Goal: Transaction & Acquisition: Purchase product/service

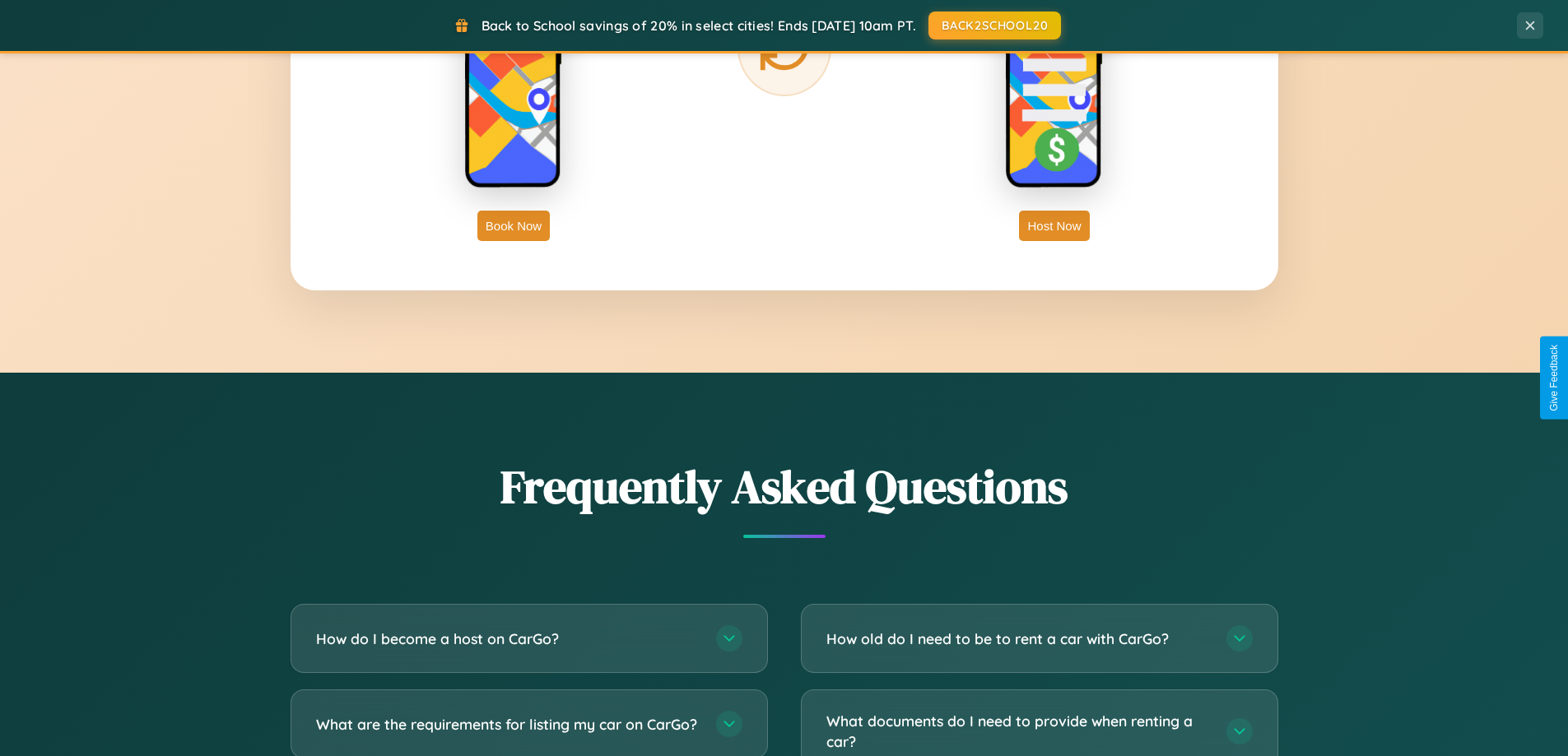
scroll to position [3167, 0]
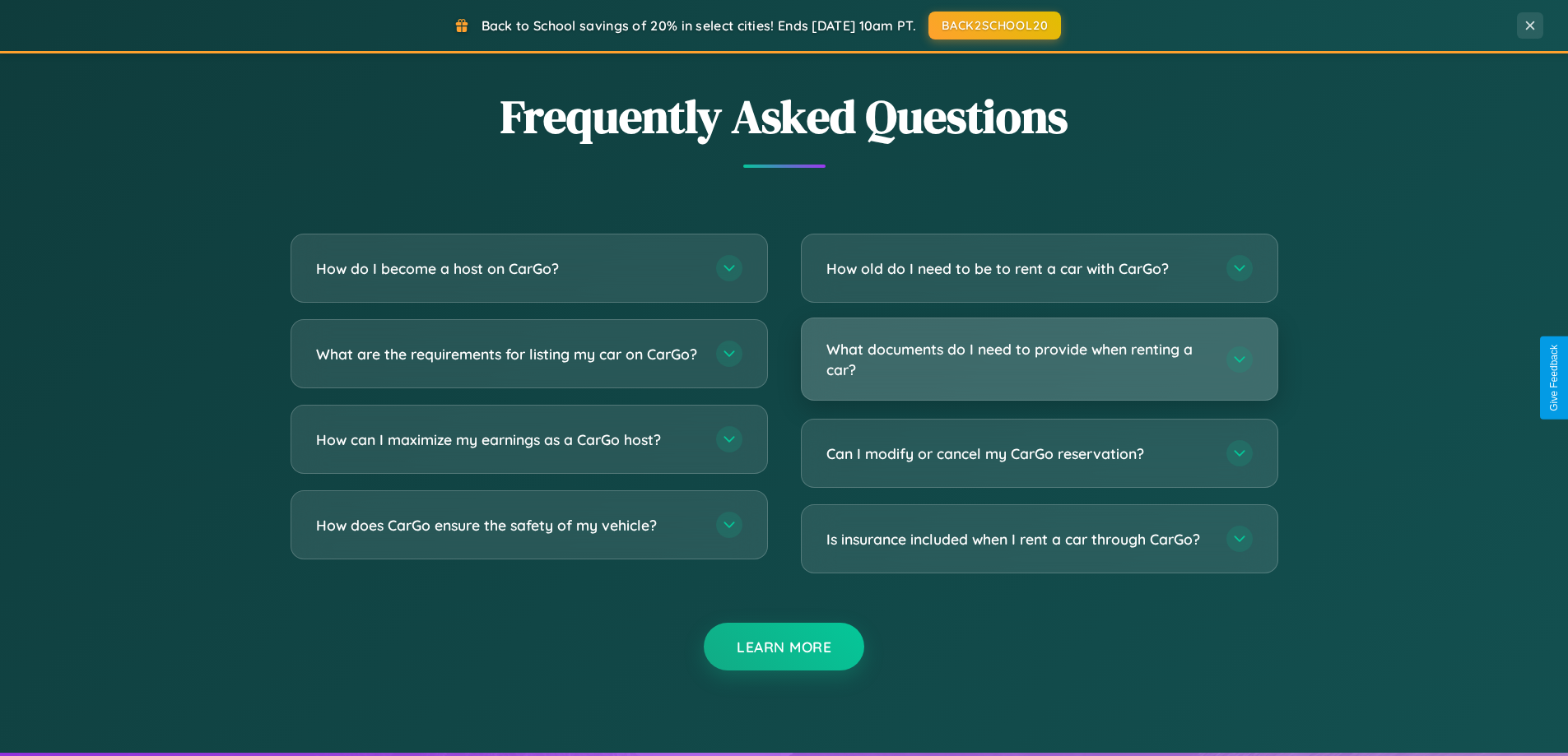
click at [1039, 358] on h3 "What documents do I need to provide when renting a car?" at bounding box center [1018, 358] width 383 height 40
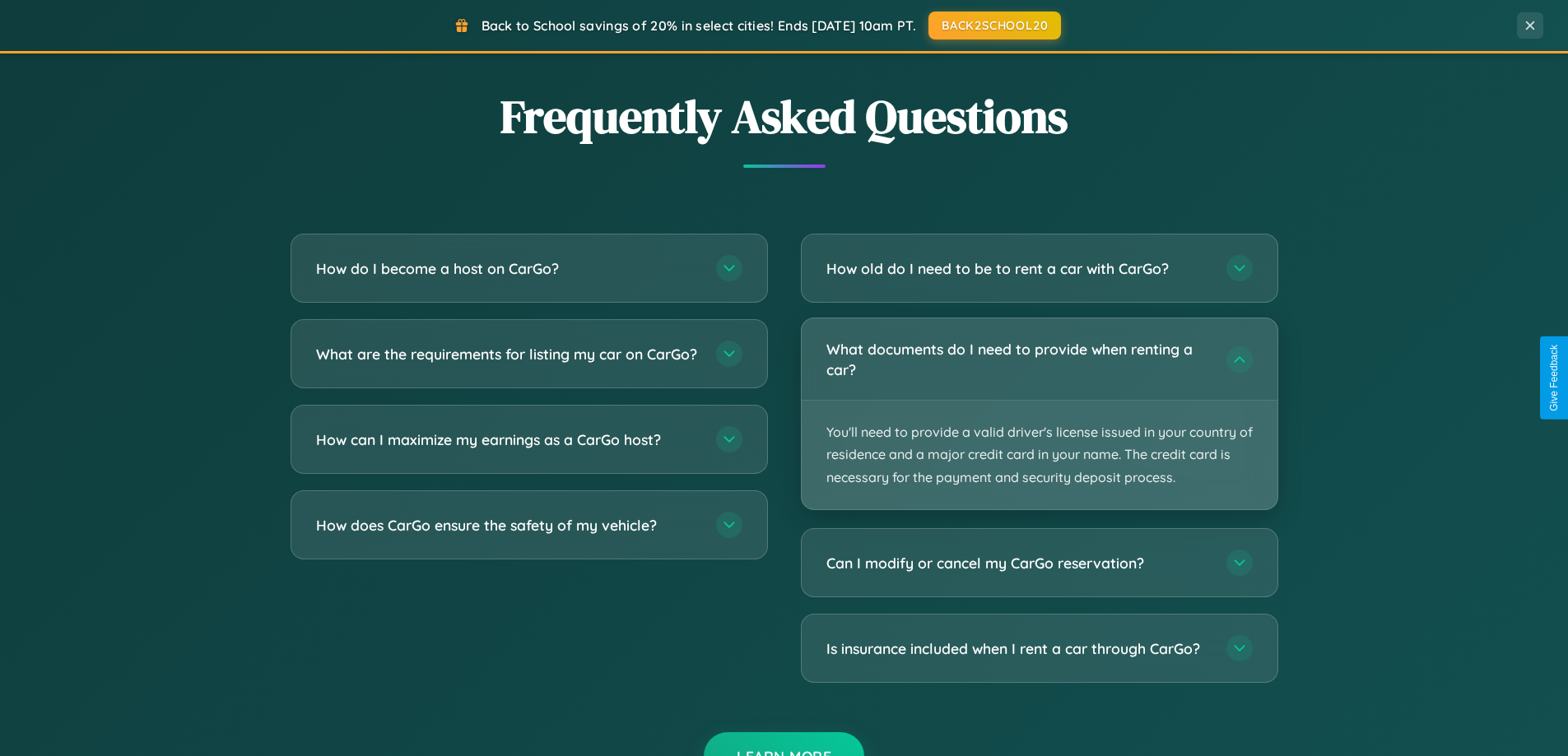
click at [1039, 413] on p "You'll need to provide a valid driver's license issued in your country of resid…" at bounding box center [1039, 455] width 476 height 108
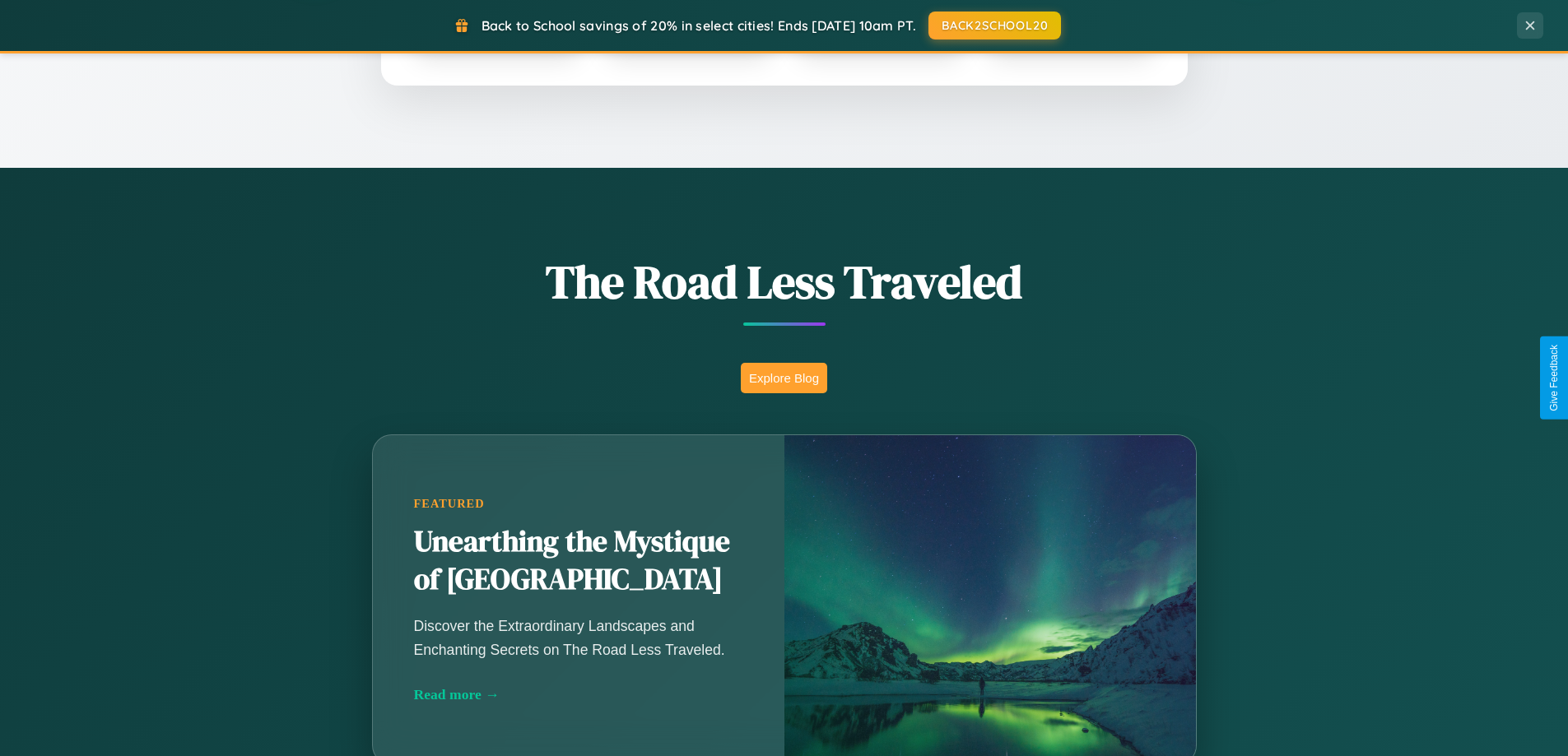
click at [784, 378] on button "Explore Blog" at bounding box center [784, 378] width 86 height 30
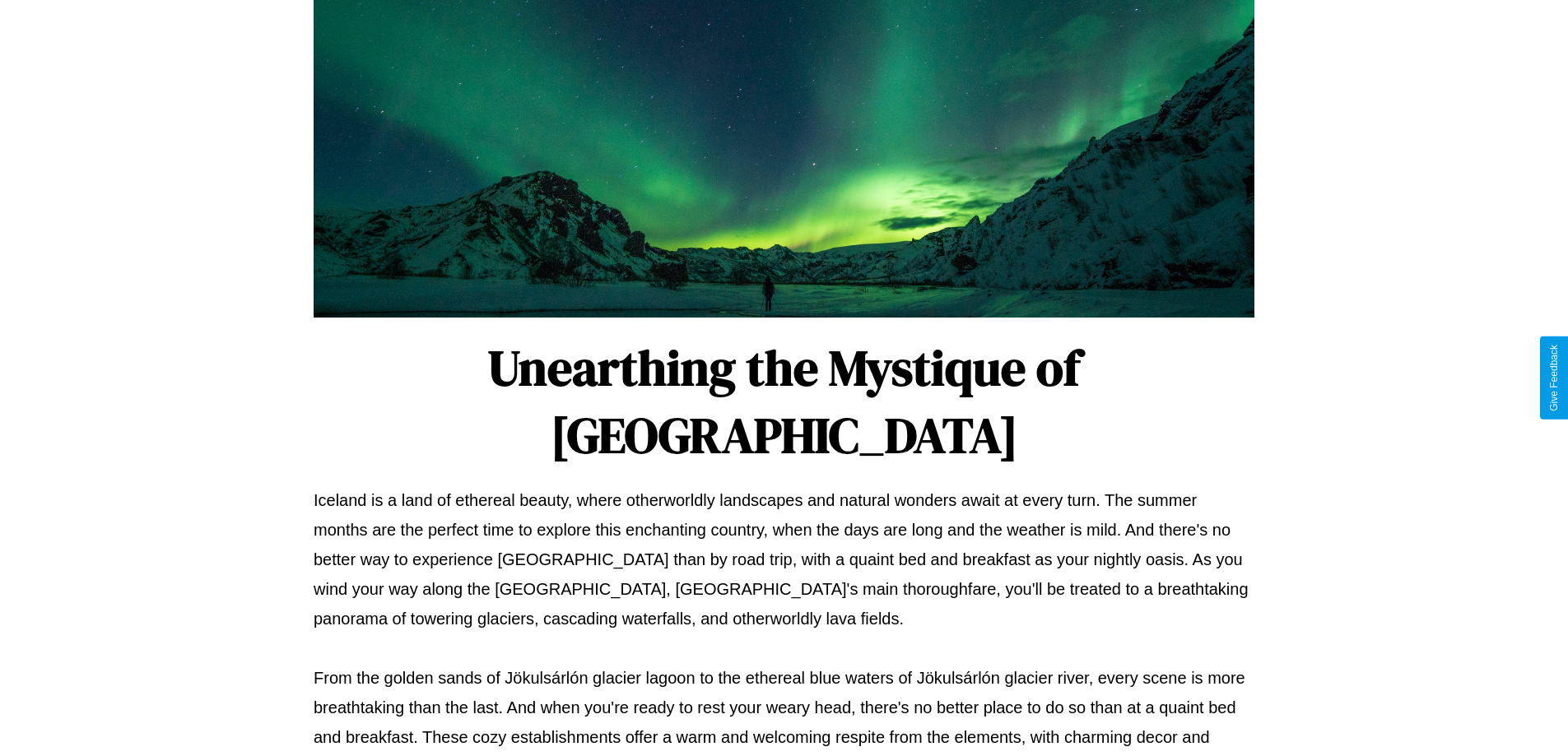
scroll to position [532, 0]
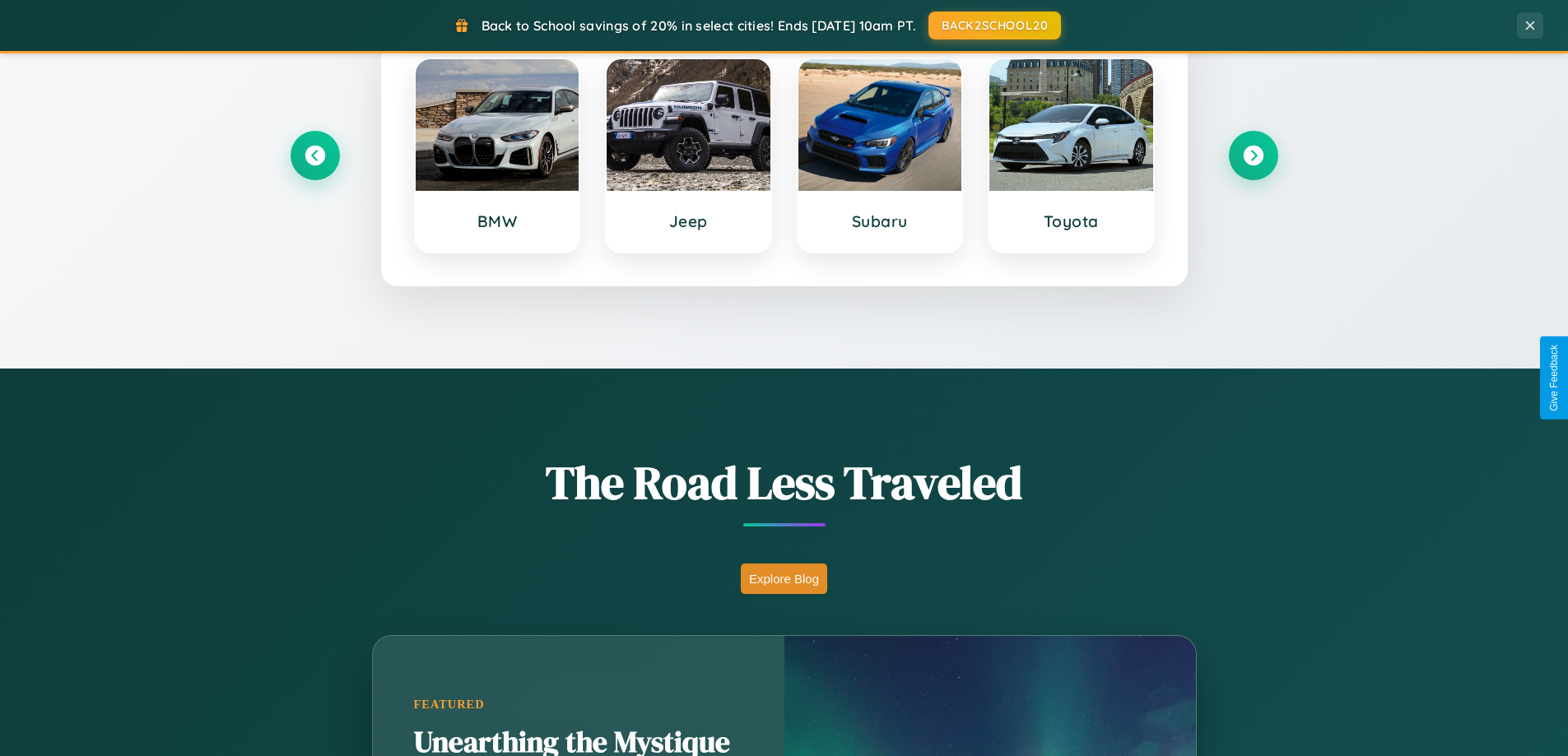
scroll to position [710, 0]
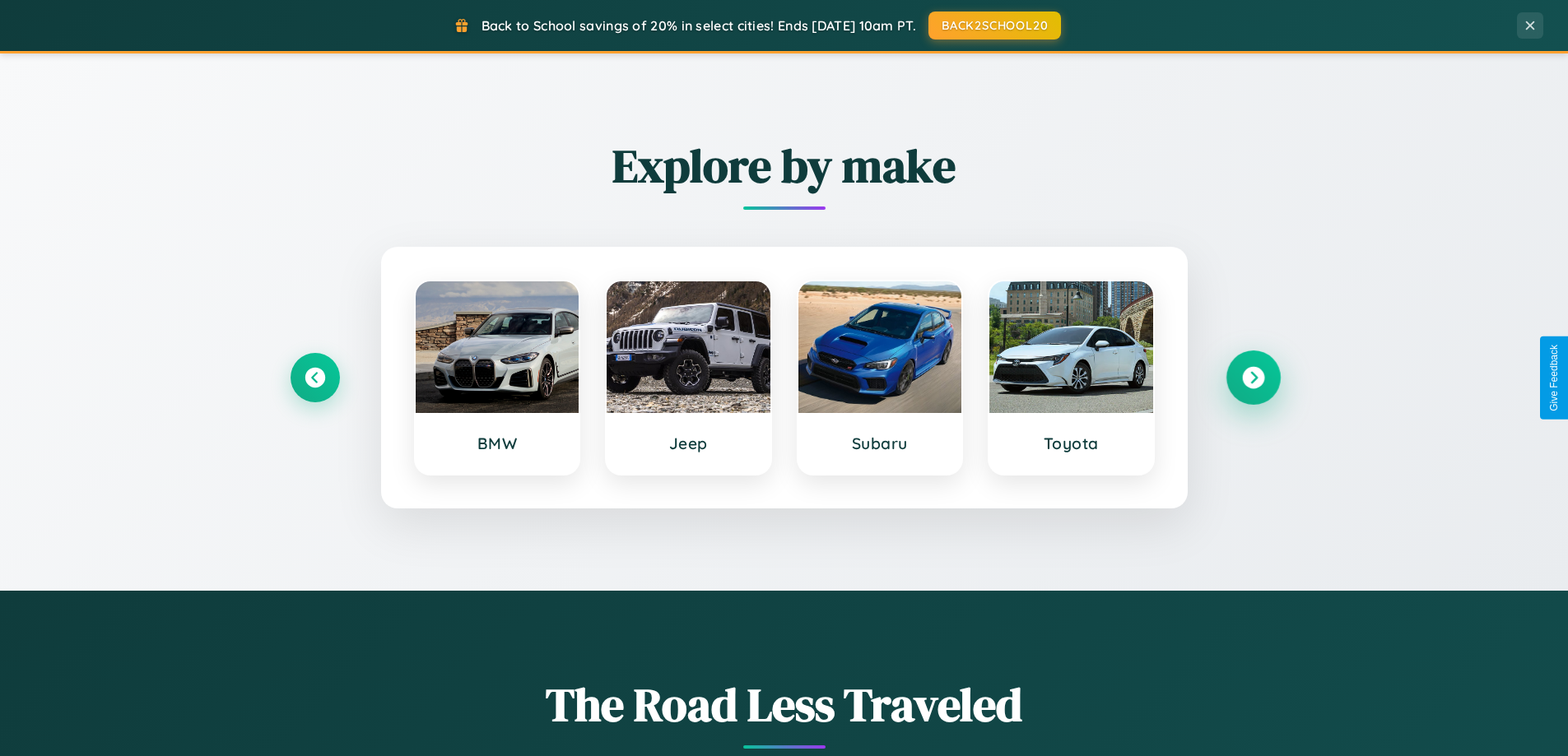
click at [1253, 378] on icon at bounding box center [1253, 378] width 22 height 22
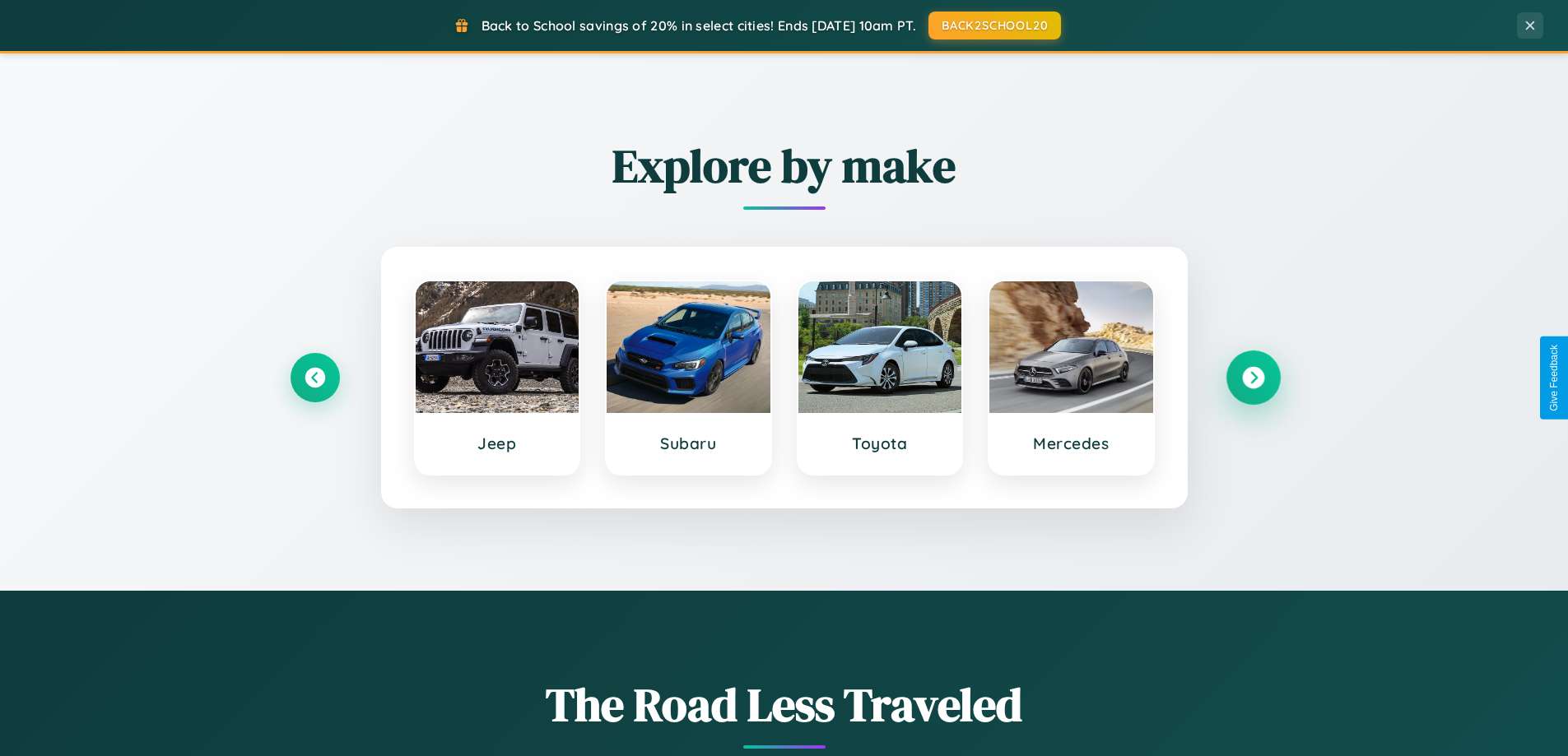
click at [1253, 378] on icon at bounding box center [1253, 378] width 22 height 22
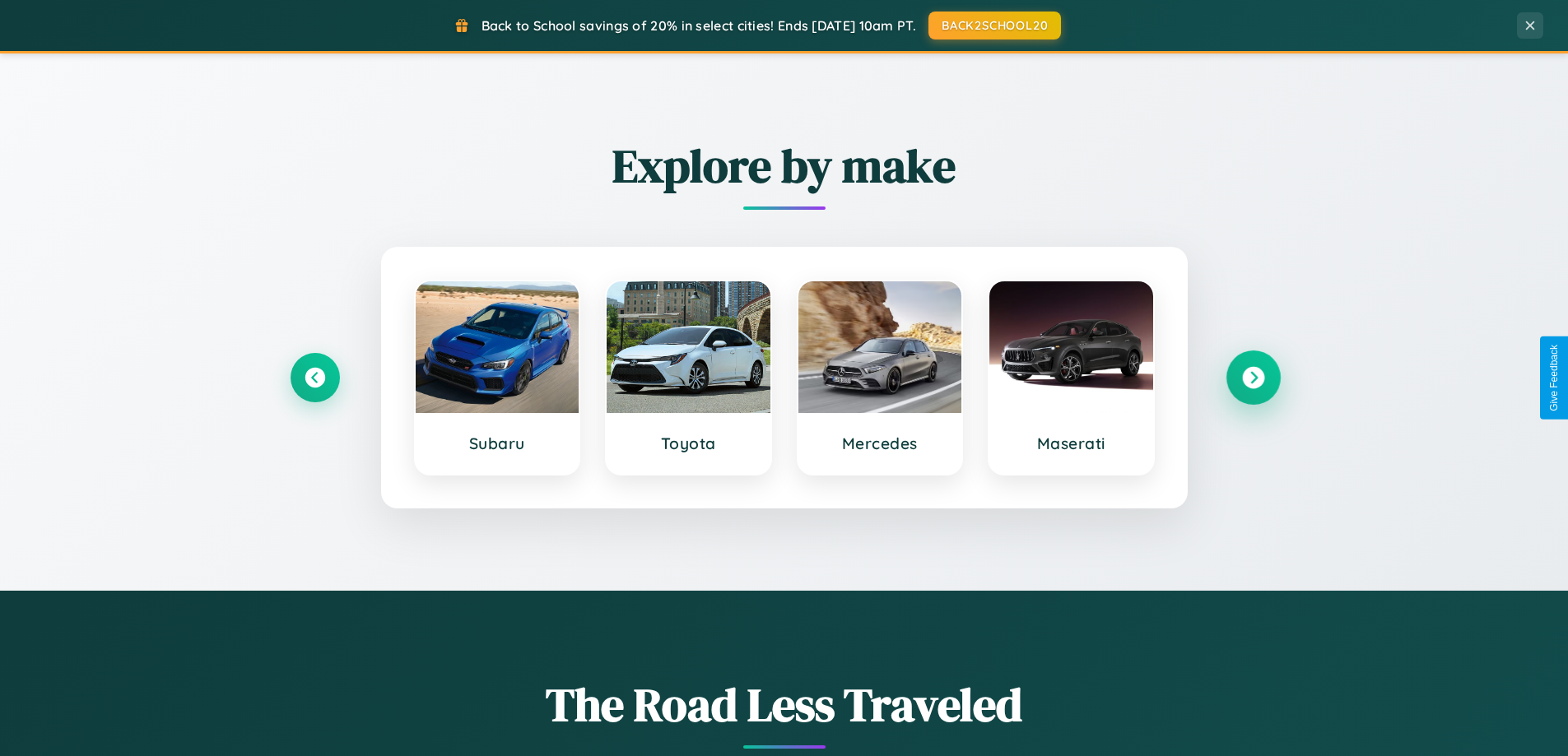
click at [1253, 378] on icon at bounding box center [1253, 378] width 22 height 22
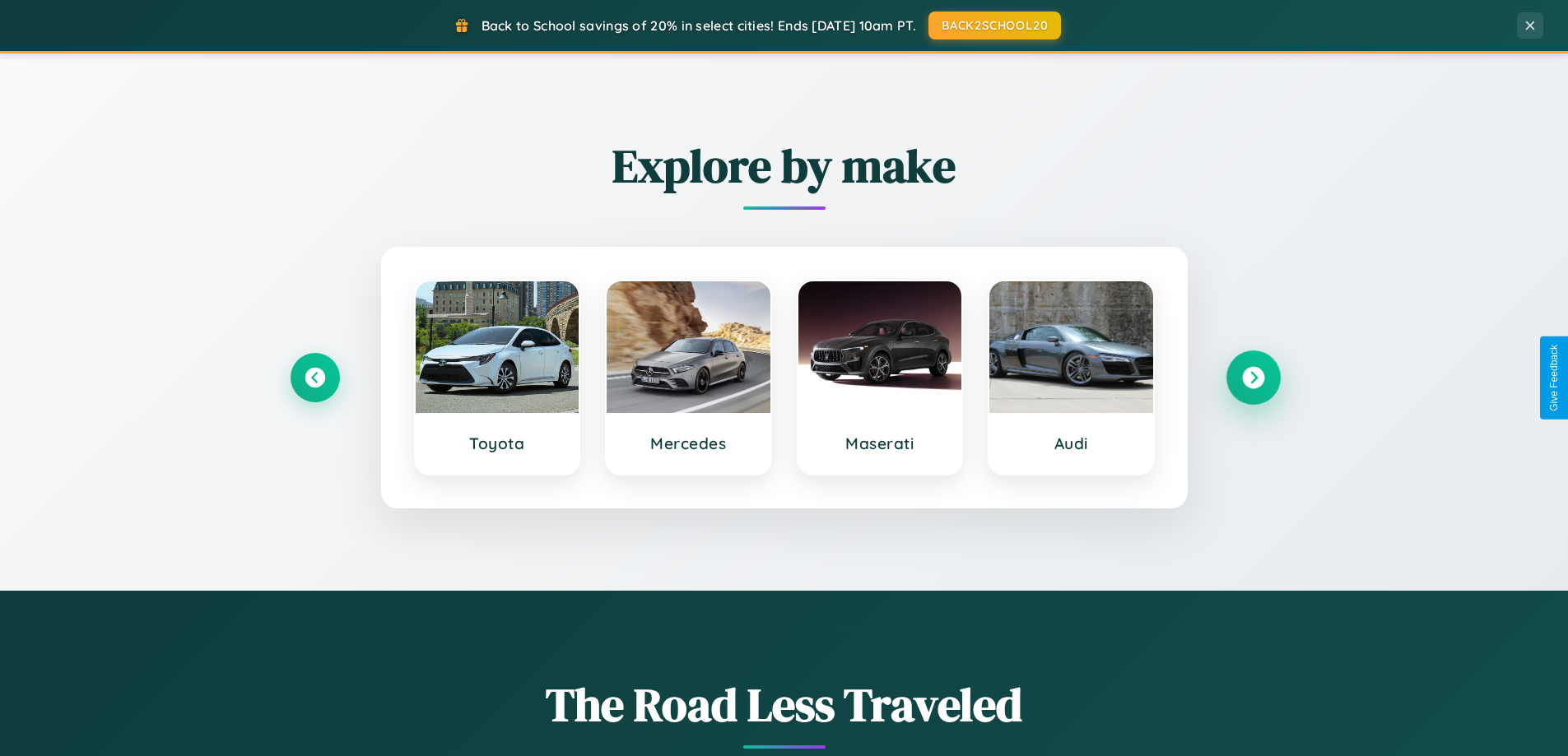
click at [1253, 378] on icon at bounding box center [1253, 378] width 22 height 22
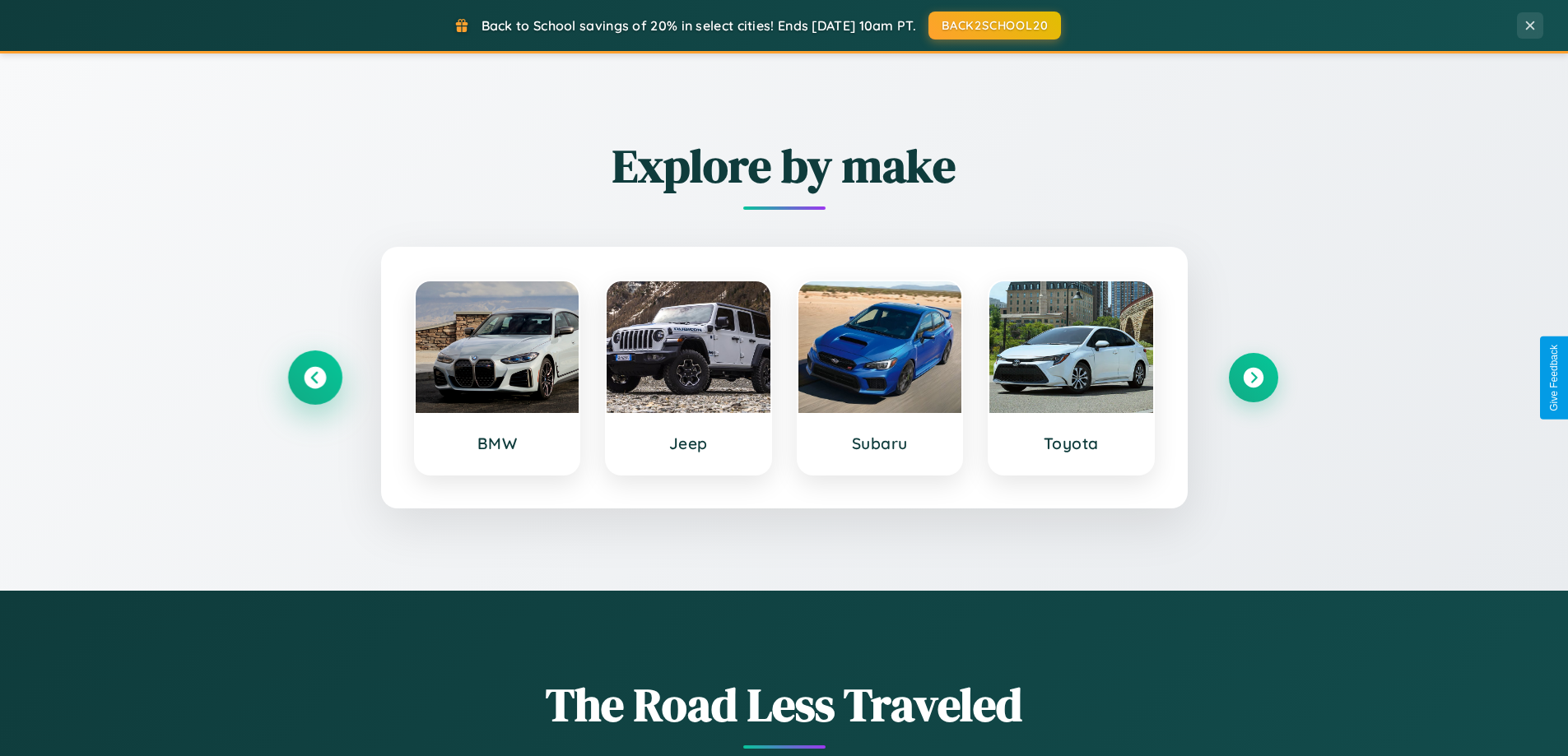
click at [314, 378] on icon at bounding box center [314, 378] width 22 height 22
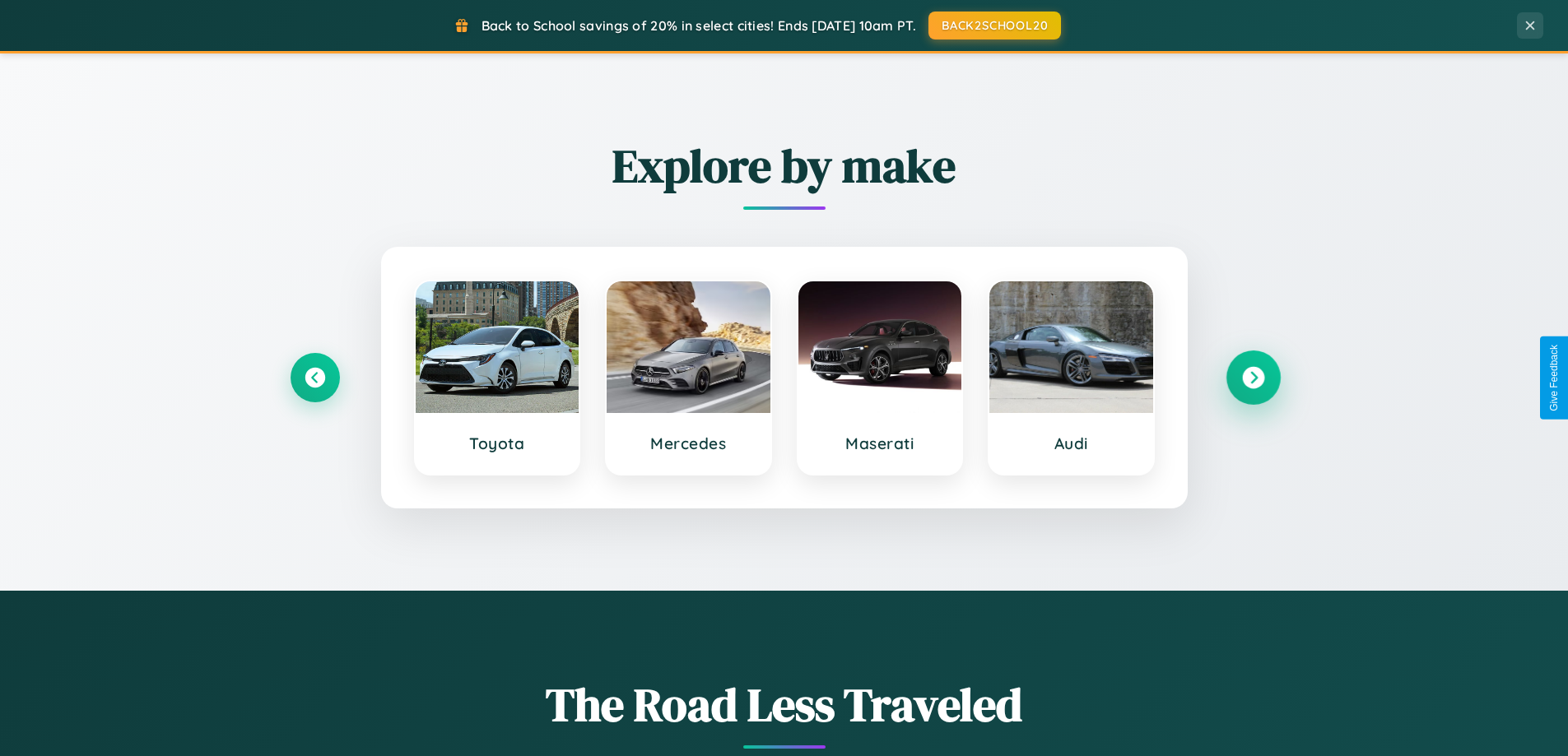
click at [1253, 378] on icon at bounding box center [1253, 378] width 22 height 22
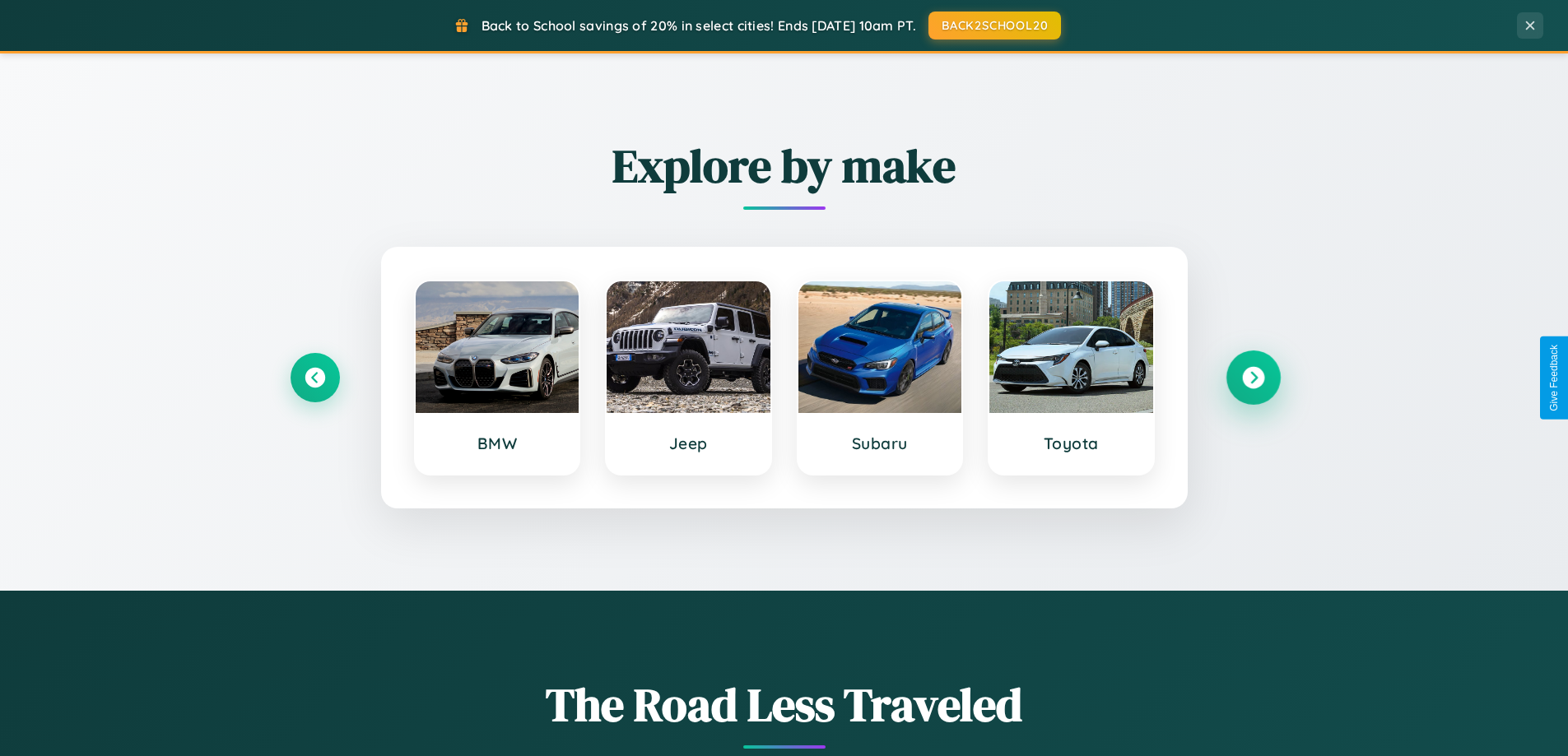
click at [1253, 378] on icon at bounding box center [1253, 378] width 22 height 22
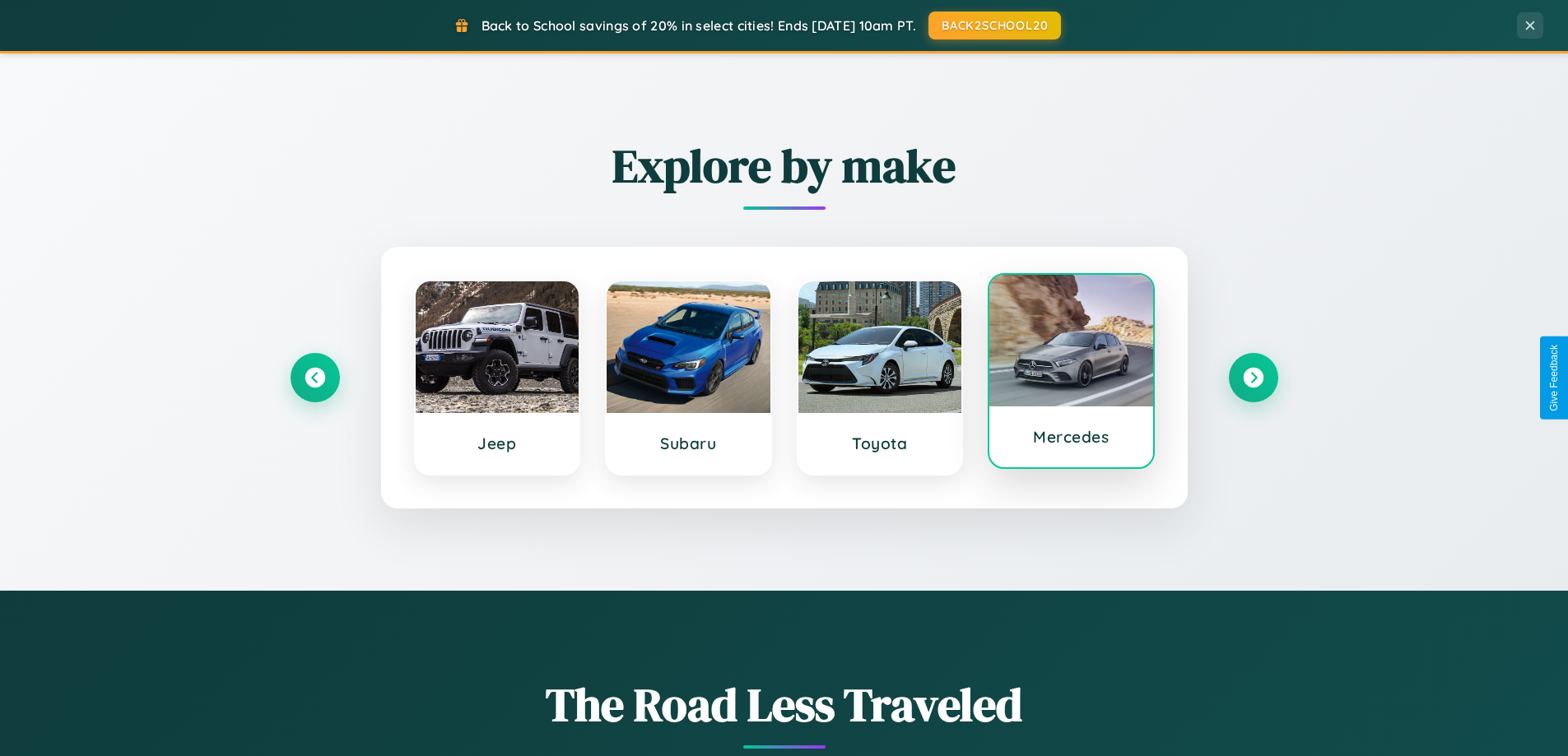
click at [1071, 371] on div at bounding box center [1071, 341] width 164 height 131
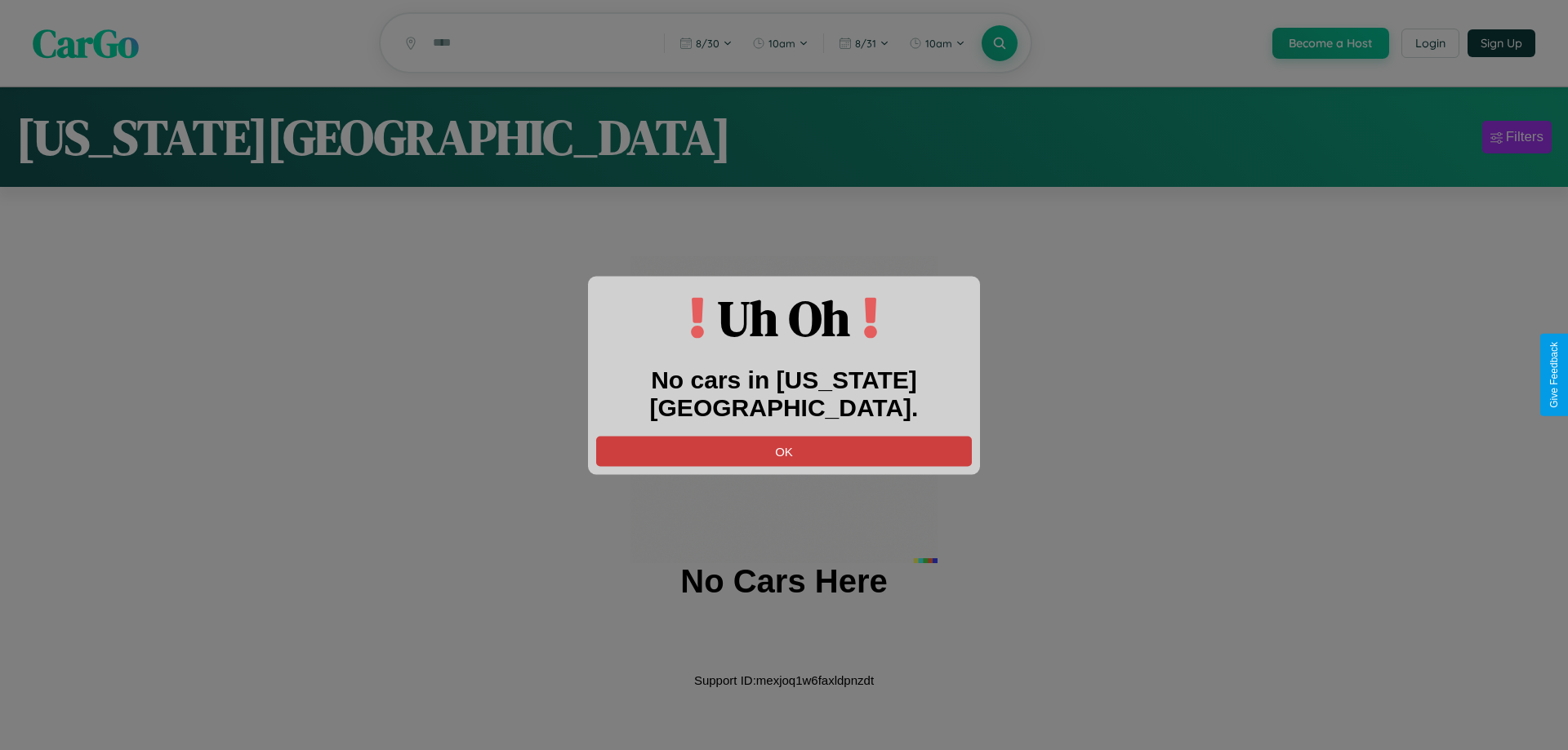
click at [784, 436] on button "OK" at bounding box center [784, 451] width 376 height 30
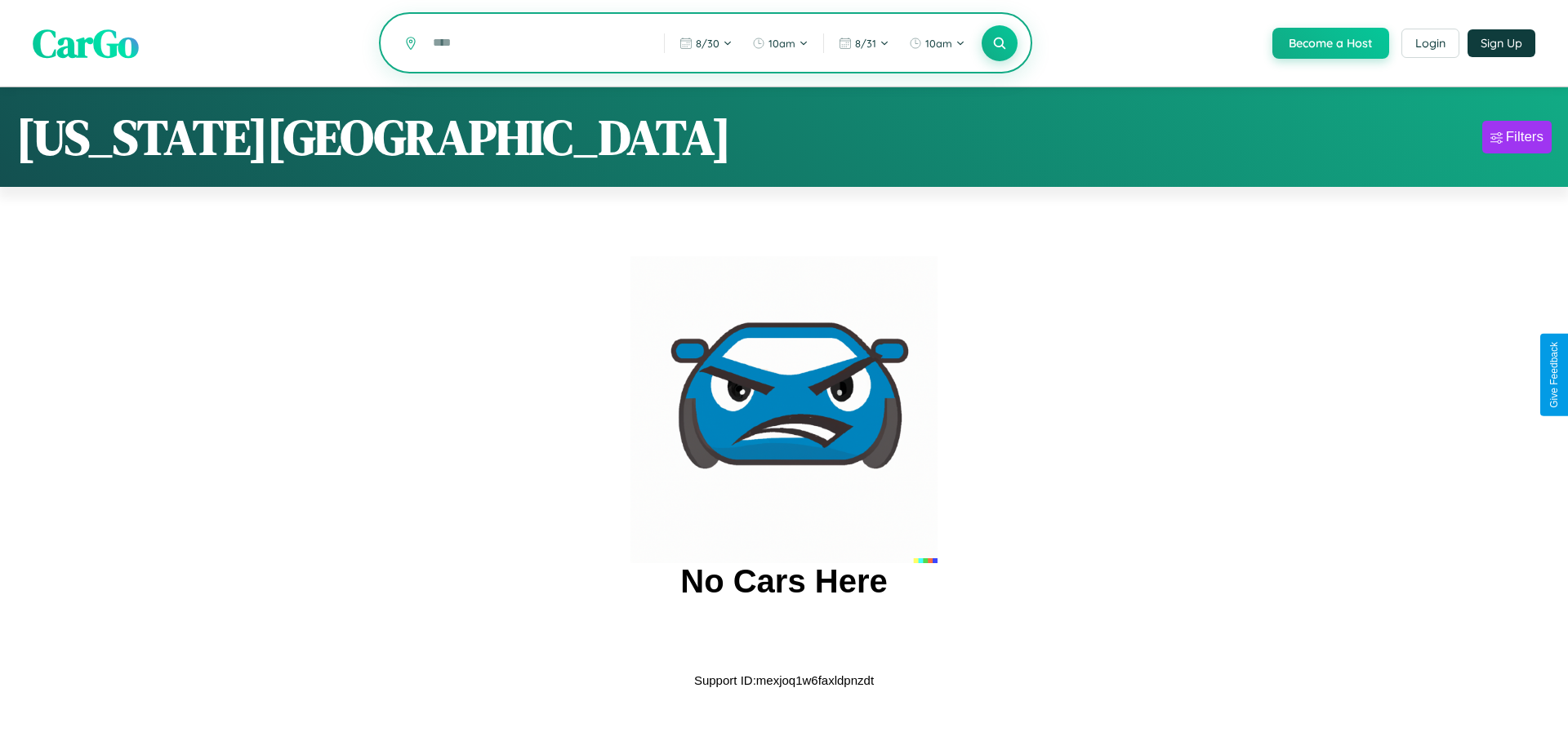
click at [535, 44] on input "text" at bounding box center [535, 42] width 223 height 28
click at [997, 44] on icon at bounding box center [999, 43] width 16 height 16
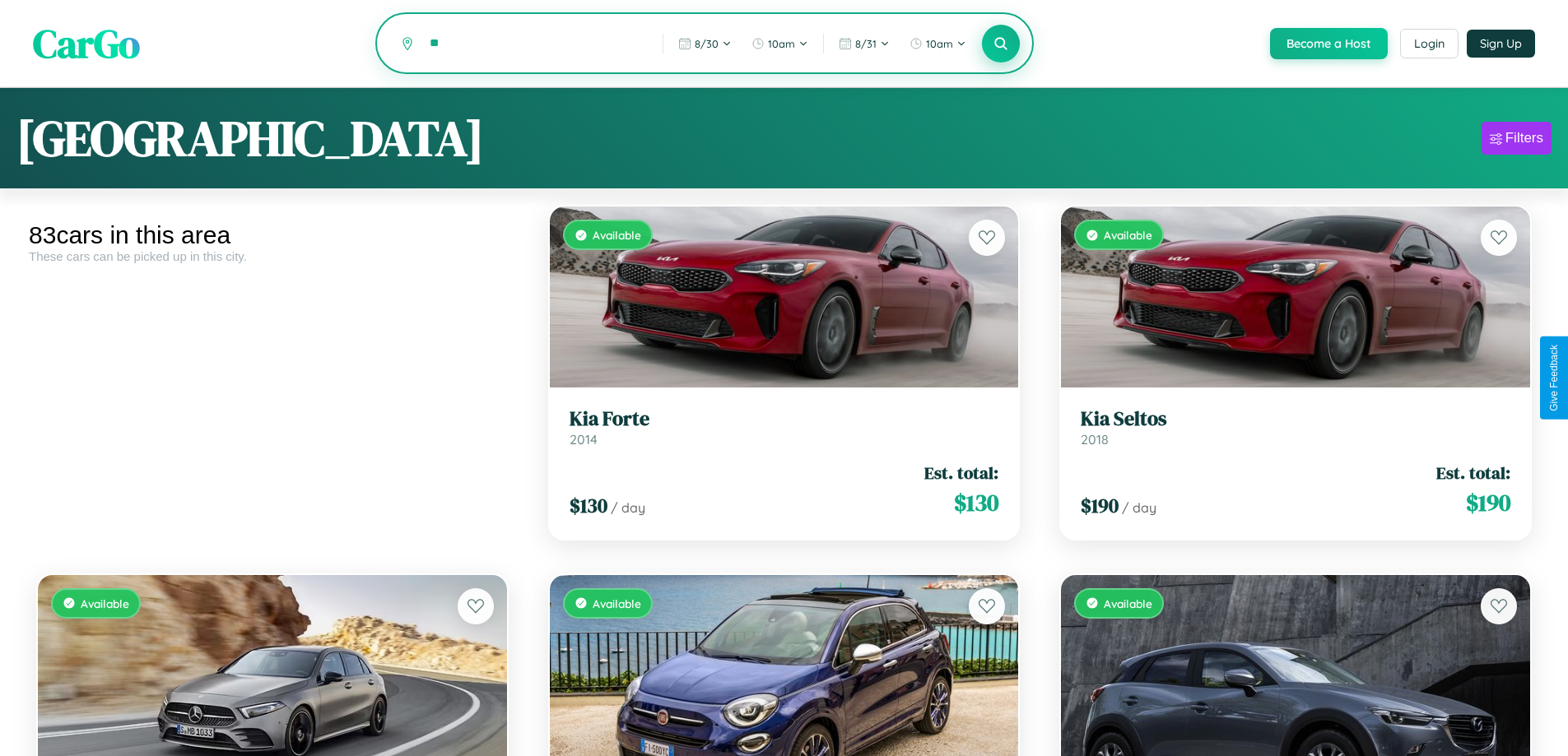
type input "*"
type input "********"
click at [1000, 44] on icon at bounding box center [1002, 43] width 16 height 16
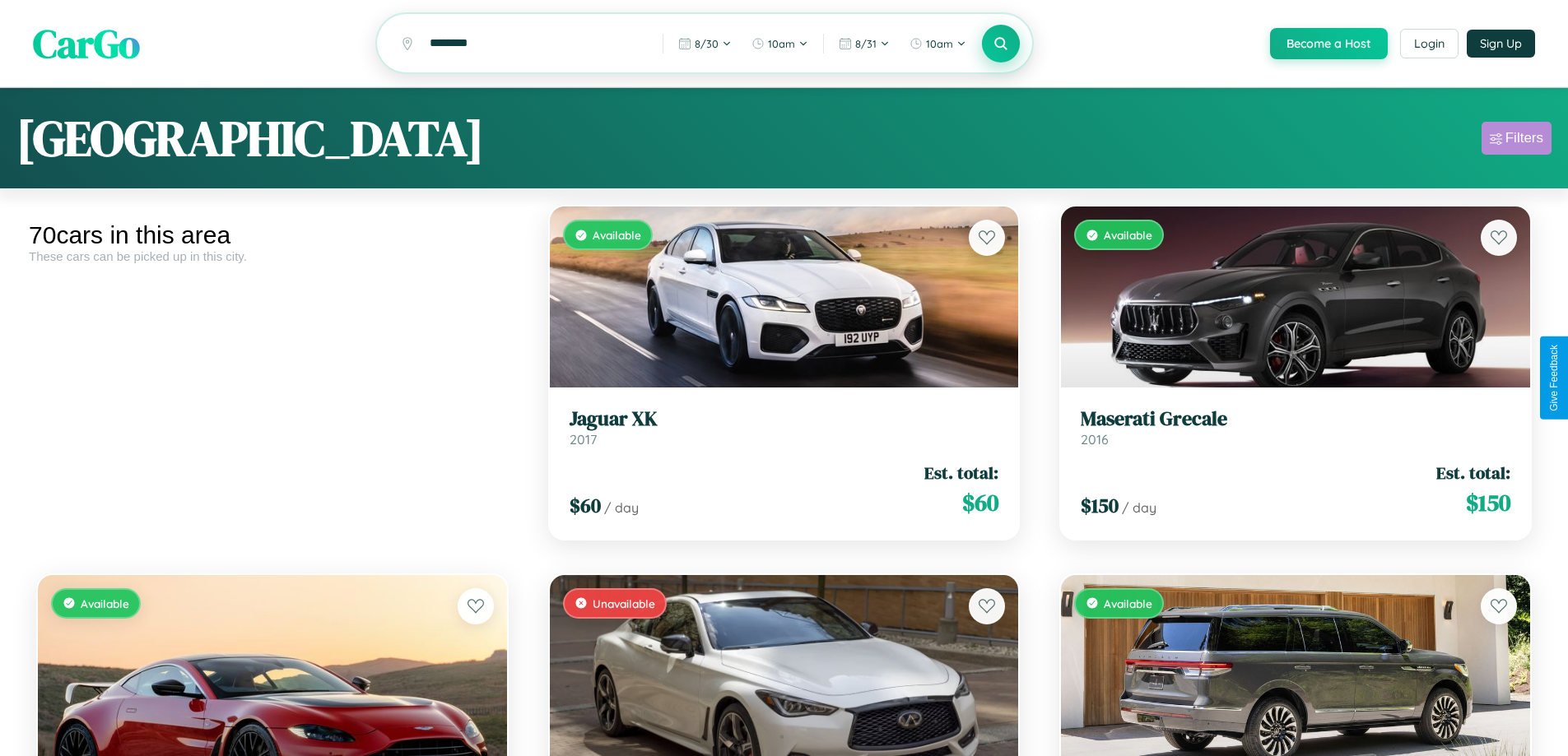
click at [1517, 141] on div "Filters" at bounding box center [1524, 138] width 38 height 17
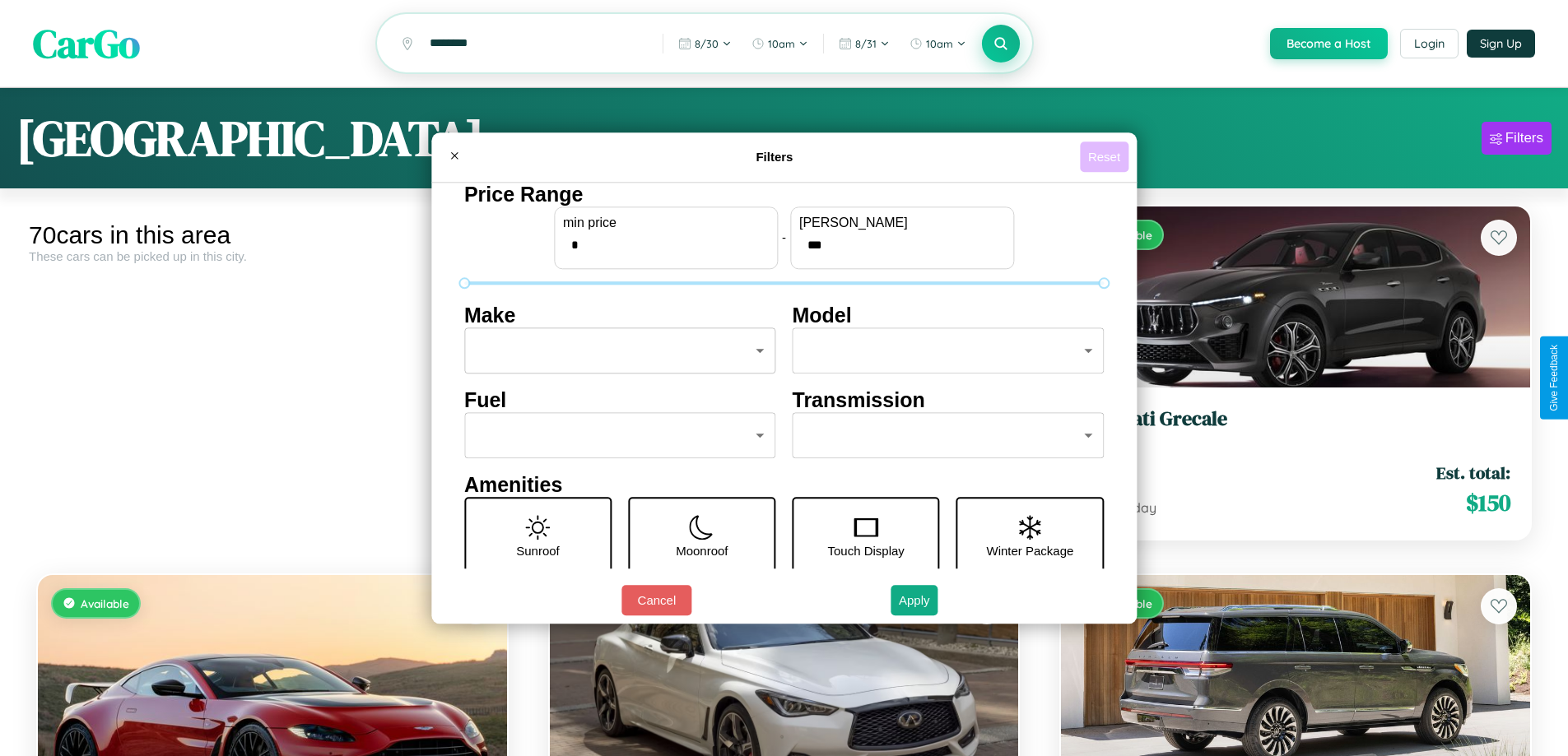
click at [1107, 156] on button "Reset" at bounding box center [1104, 157] width 49 height 30
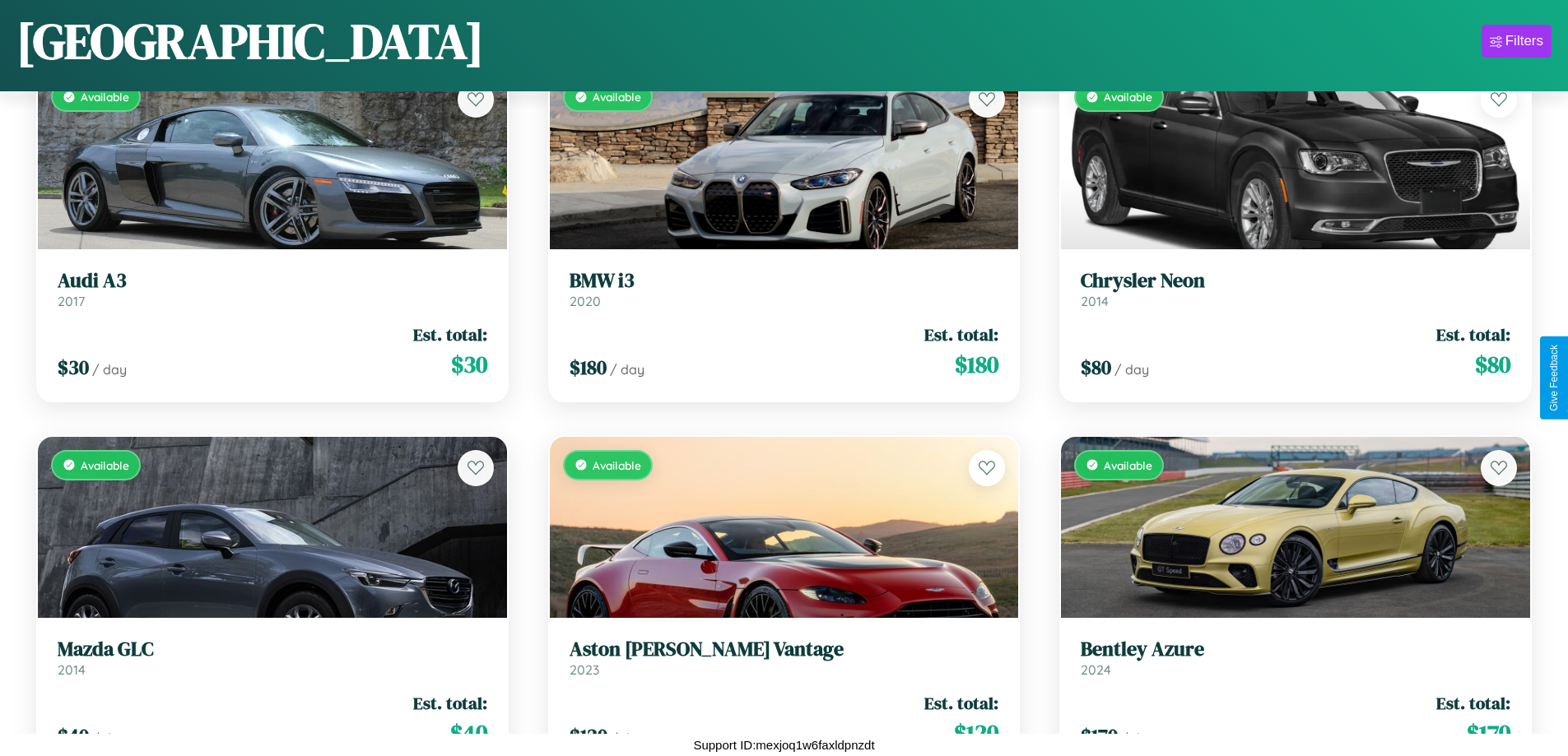
scroll to position [6498, 0]
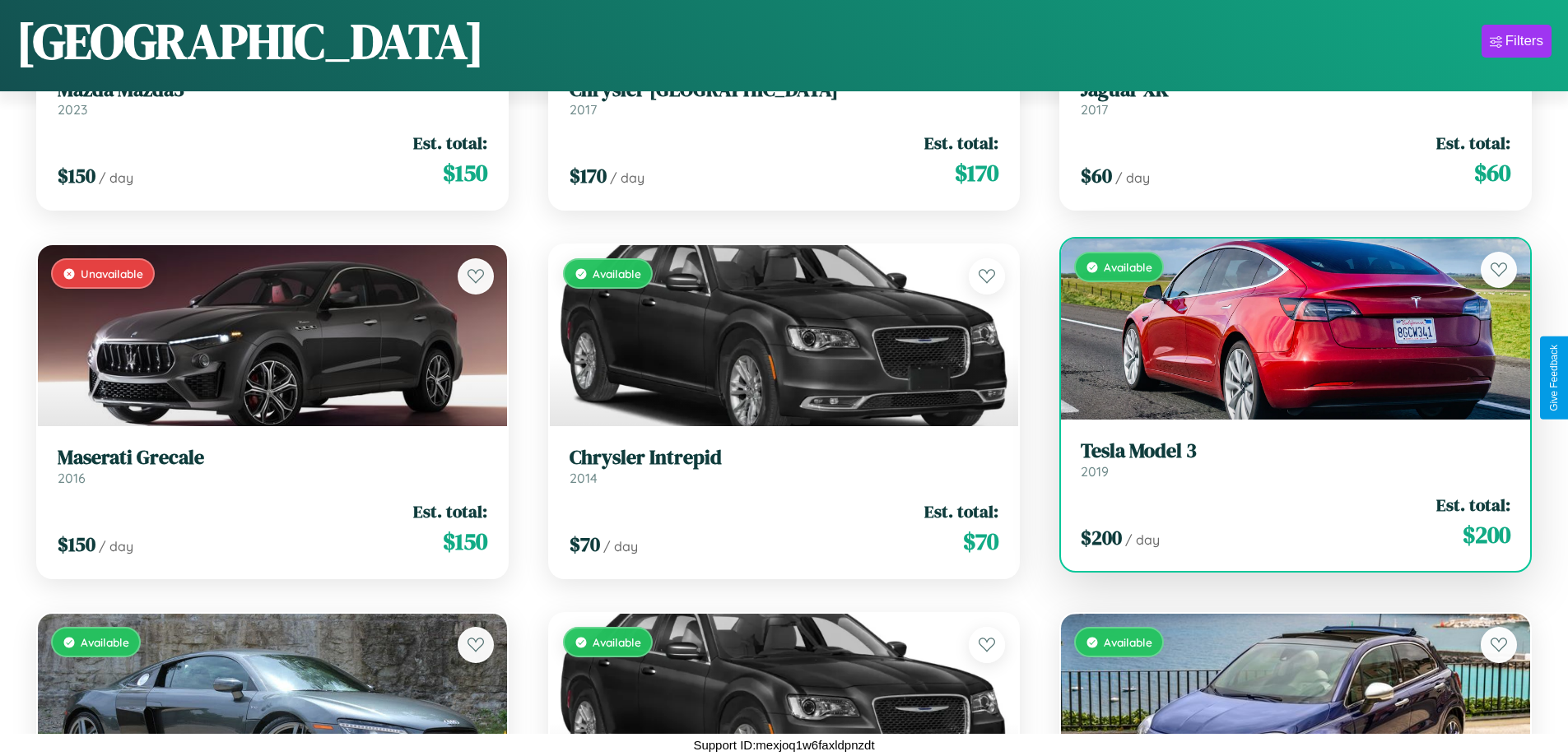
click at [1285, 460] on h3 "Tesla Model 3" at bounding box center [1296, 451] width 429 height 24
